Goal: Information Seeking & Learning: Learn about a topic

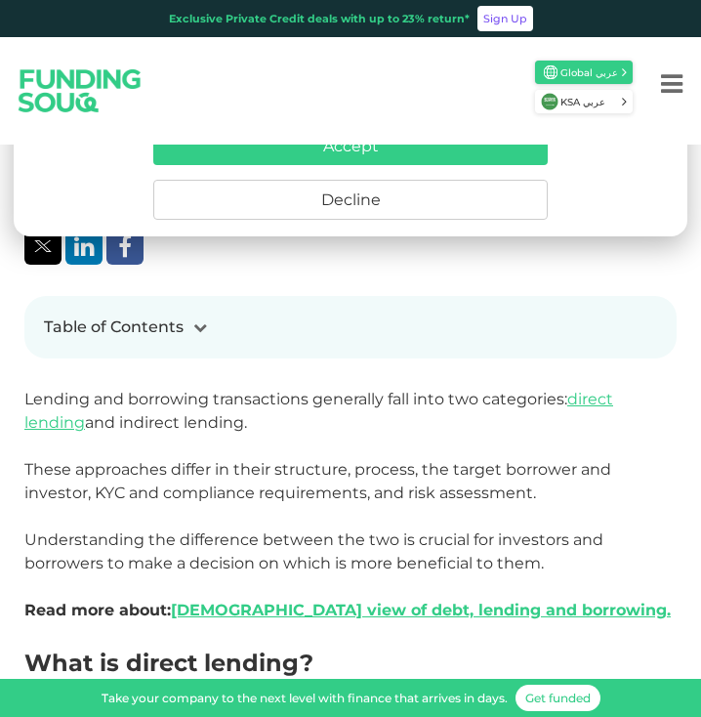
scroll to position [475, 0]
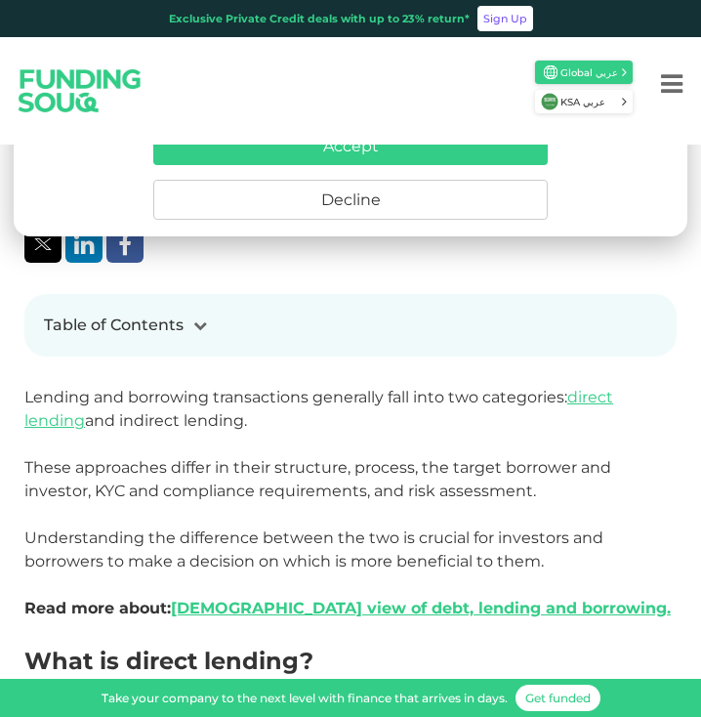
click at [445, 311] on div "Table of Contents 1 What is direct lending? 2 Examples of direct lending 2.1 Pe…" at bounding box center [350, 325] width 653 height 63
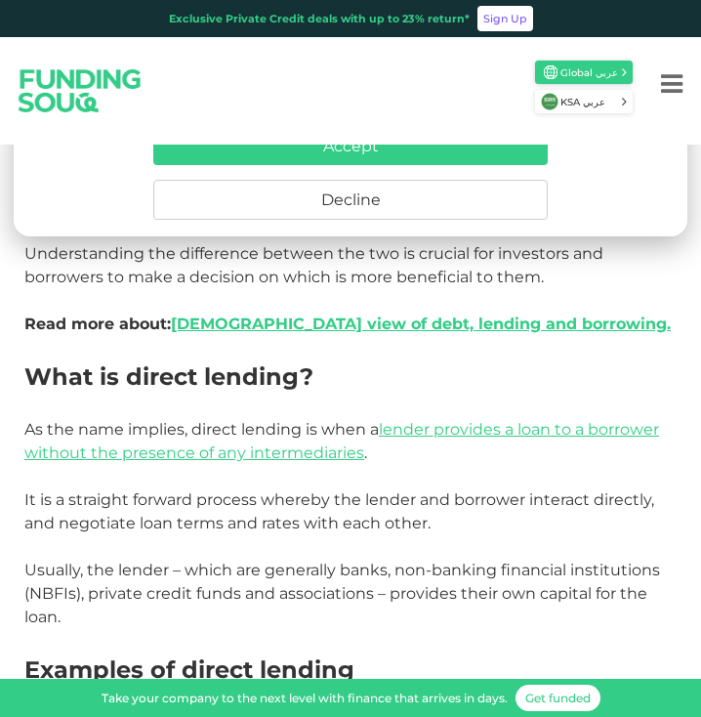
scroll to position [761, 0]
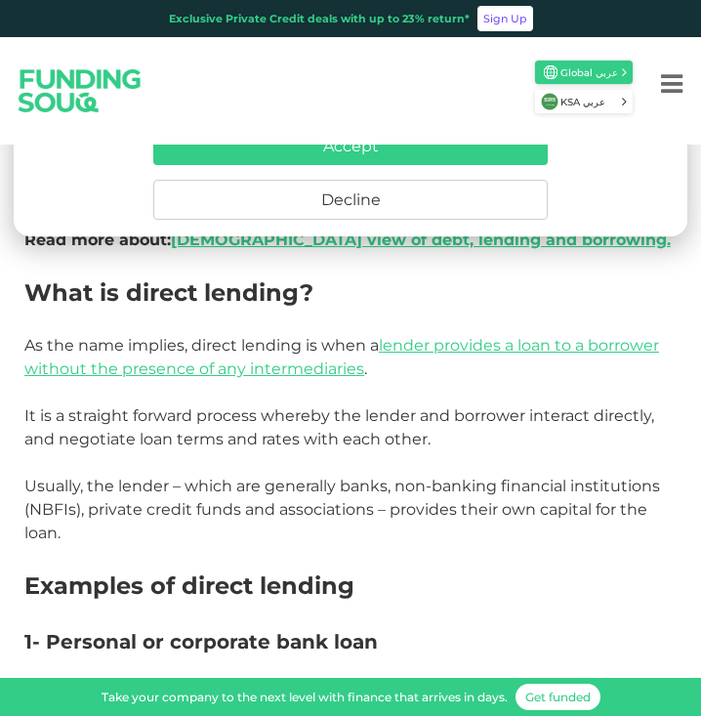
scroll to position [845, 0]
